Goal: Information Seeking & Learning: Learn about a topic

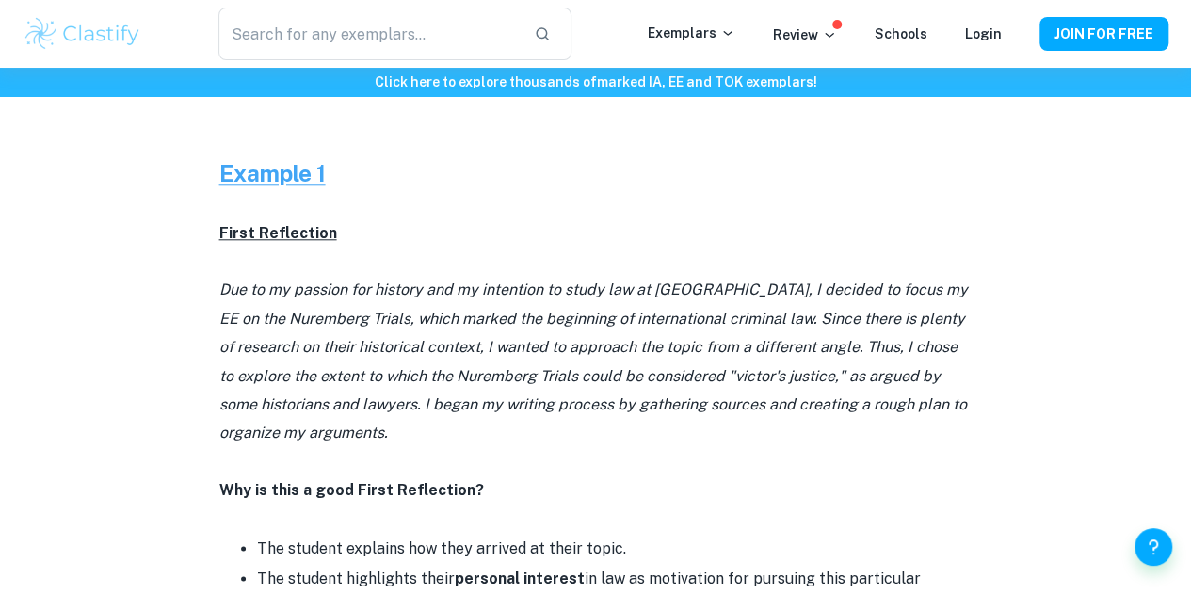
scroll to position [1036, 0]
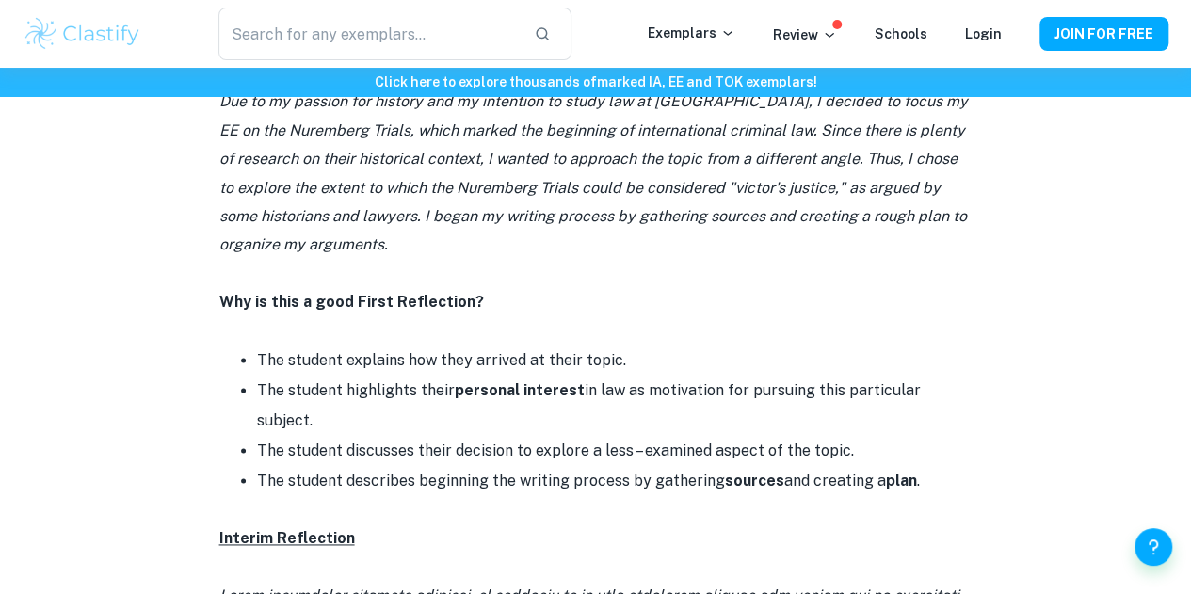
drag, startPoint x: 256, startPoint y: 362, endPoint x: 947, endPoint y: 488, distance: 702.2
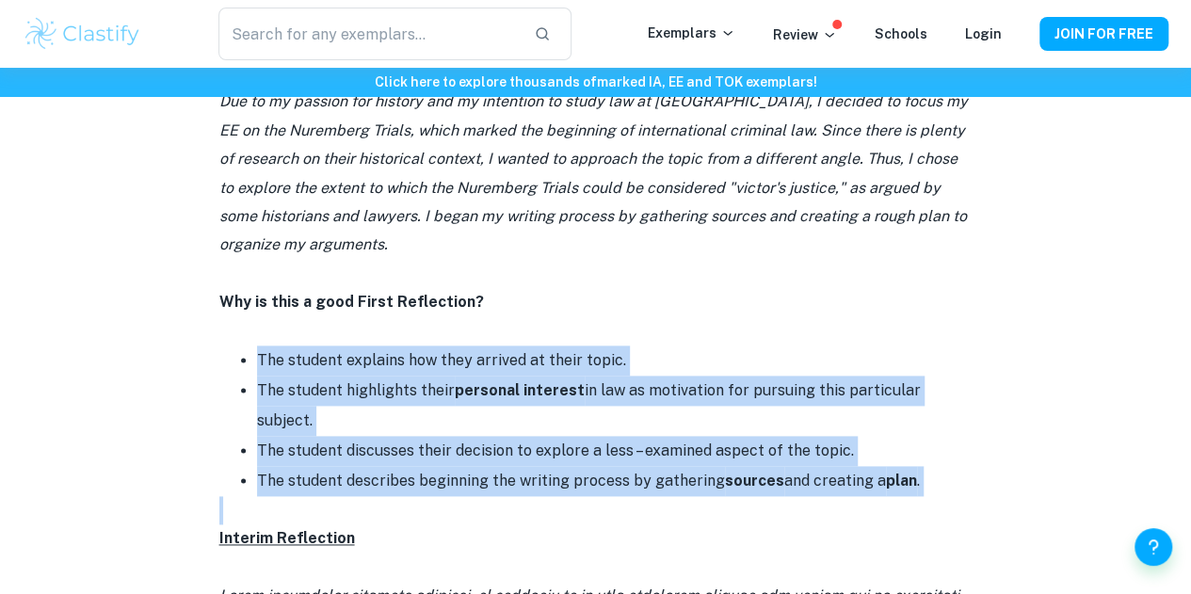
click at [943, 468] on li "The student describes beginning the writing process by gathering sources and cr…" at bounding box center [614, 481] width 715 height 30
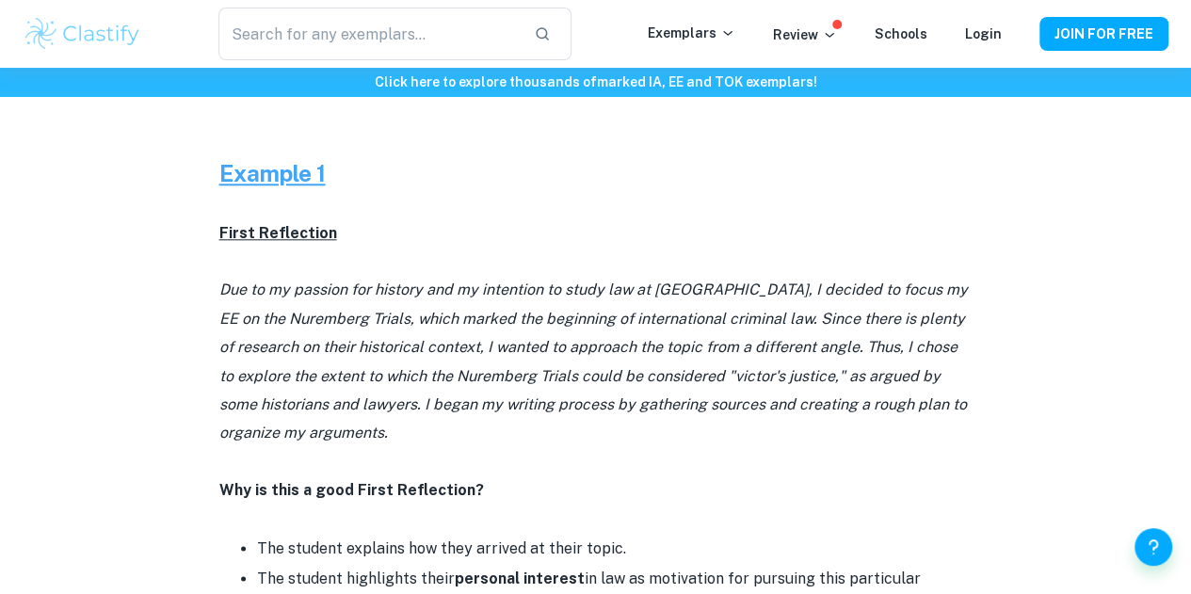
scroll to position [1130, 0]
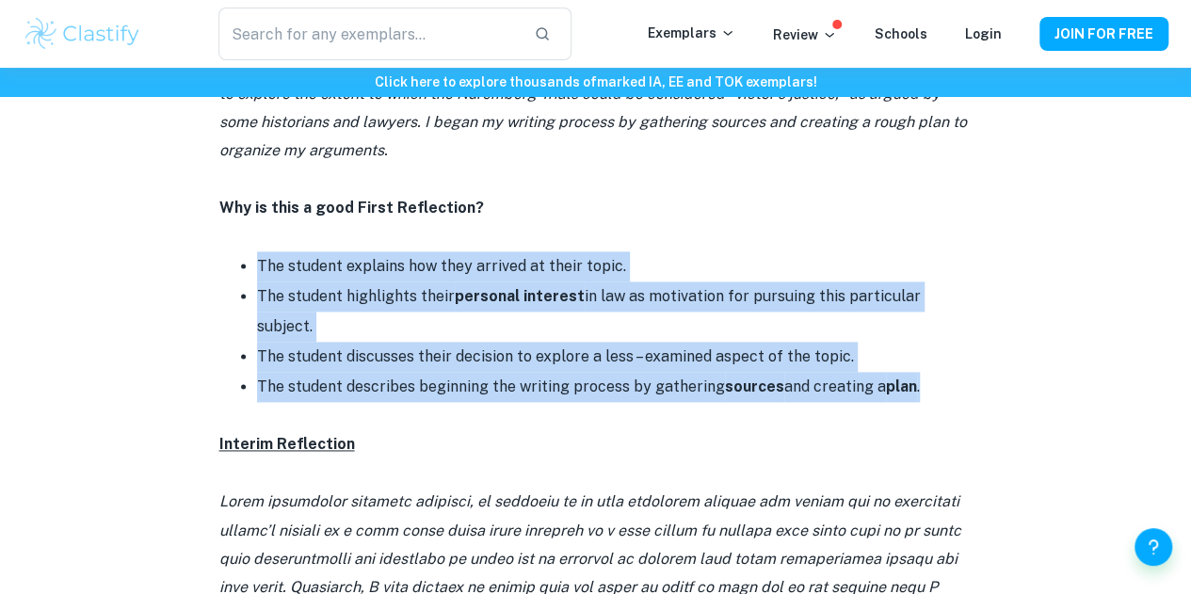
drag, startPoint x: 921, startPoint y: 369, endPoint x: 242, endPoint y: 265, distance: 686.7
click at [242, 265] on ul "The student explains how they arrived at their topic. The student highlights th…" at bounding box center [595, 326] width 753 height 151
click at [254, 270] on ul "The student explains how they arrived at their topic. The student highlights th…" at bounding box center [595, 326] width 753 height 151
drag, startPoint x: 256, startPoint y: 270, endPoint x: 926, endPoint y: 376, distance: 678.5
click at [926, 376] on ul "The student explains how they arrived at their topic. The student highlights th…" at bounding box center [595, 326] width 753 height 151
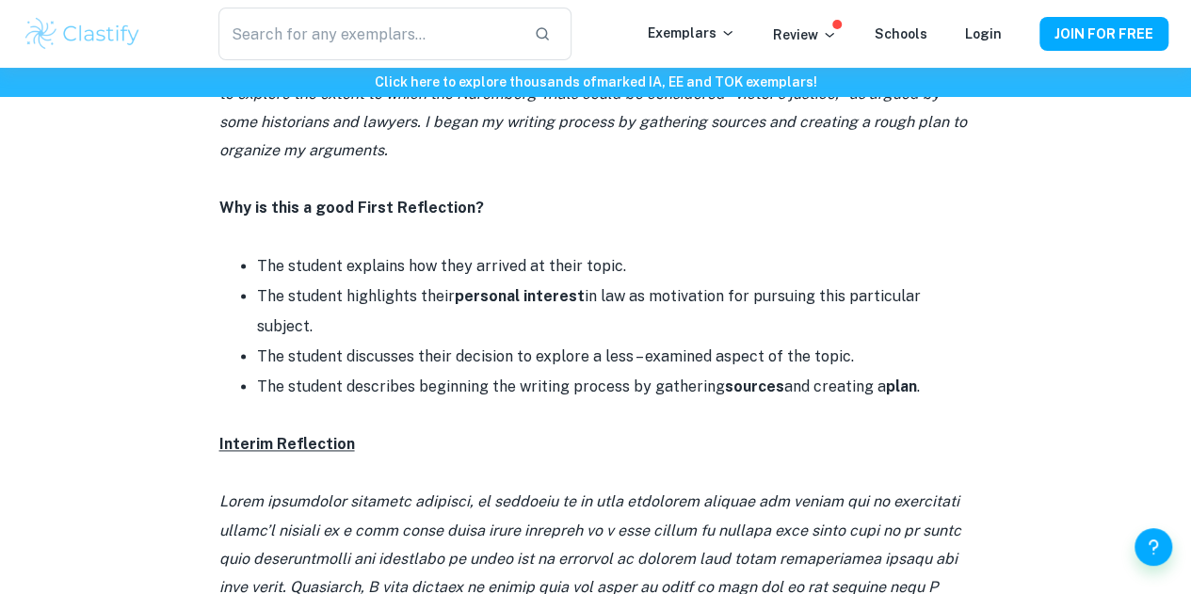
click at [940, 402] on p at bounding box center [595, 416] width 753 height 28
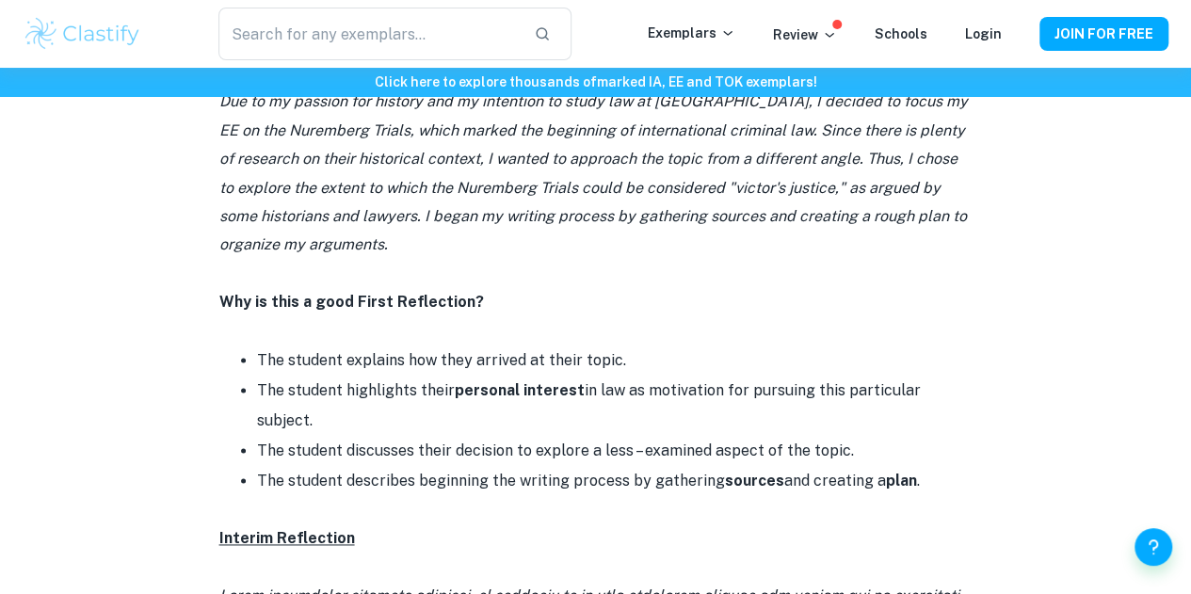
scroll to position [941, 0]
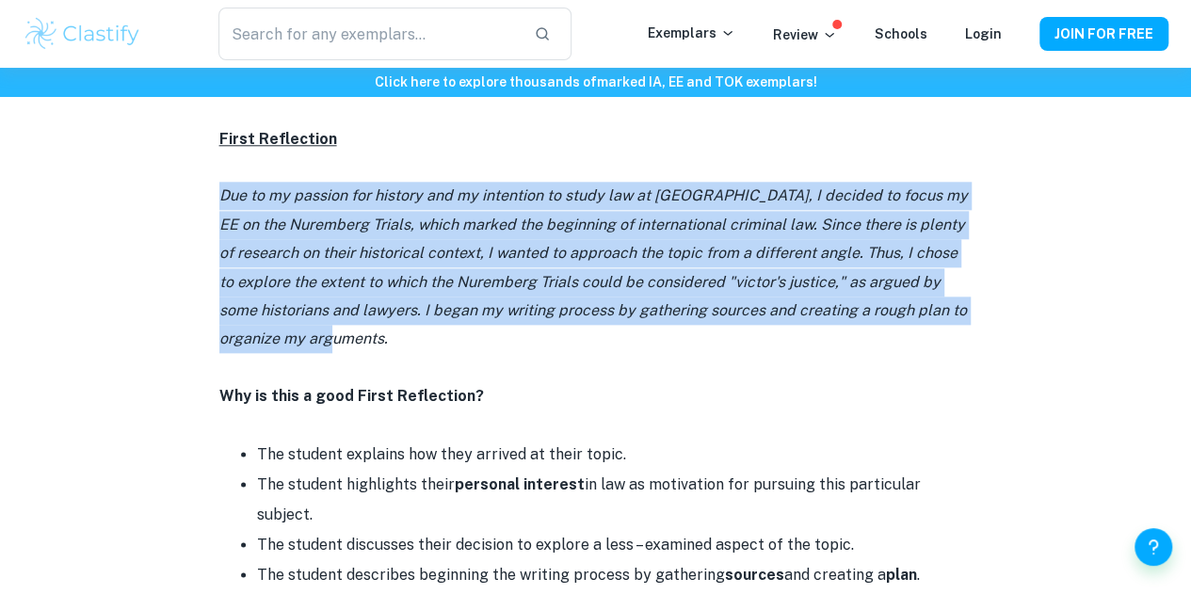
drag, startPoint x: 220, startPoint y: 199, endPoint x: 392, endPoint y: 358, distance: 233.8
click at [388, 351] on p "Due to my passion for history and my intention to study law at [GEOGRAPHIC_DATA…" at bounding box center [595, 267] width 753 height 171
click at [407, 345] on p "Due to my passion for history and my intention to study law at [GEOGRAPHIC_DATA…" at bounding box center [595, 267] width 753 height 171
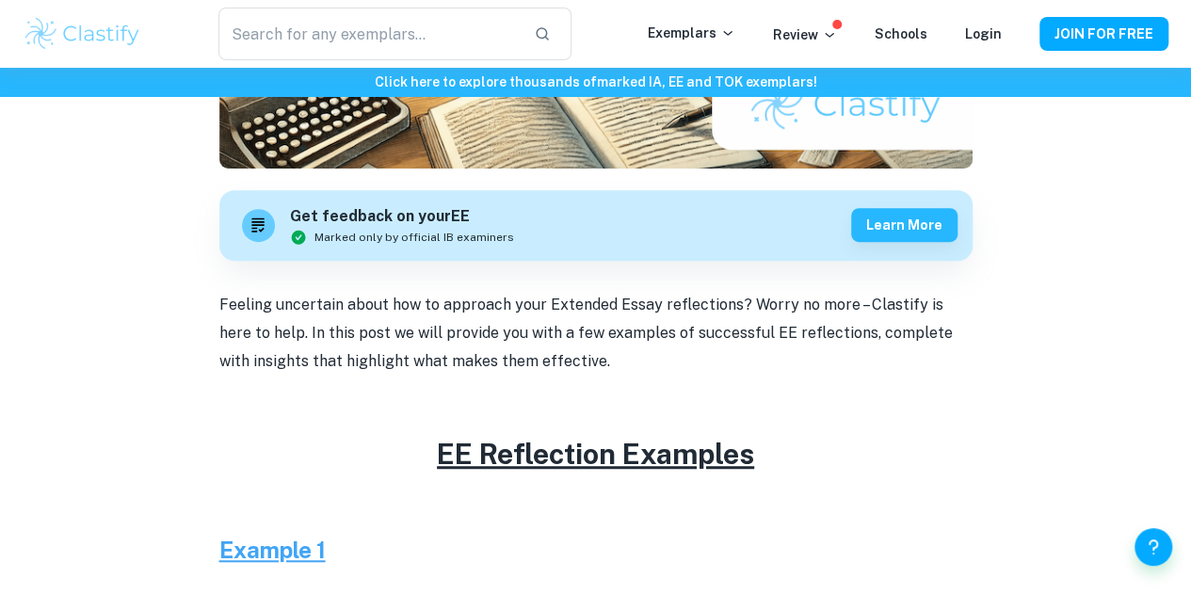
scroll to position [0, 0]
